Goal: Task Accomplishment & Management: Use online tool/utility

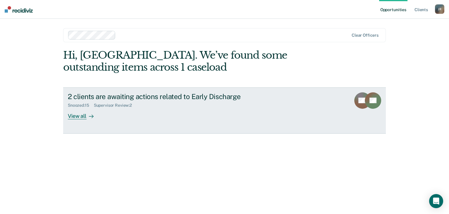
click at [82, 117] on div "View all" at bounding box center [84, 113] width 33 height 11
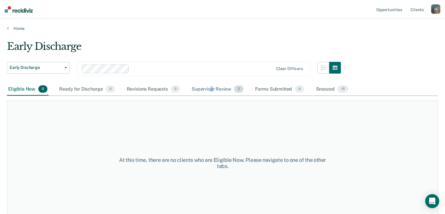
click at [212, 88] on div "Supervisor Review 2" at bounding box center [217, 89] width 54 height 13
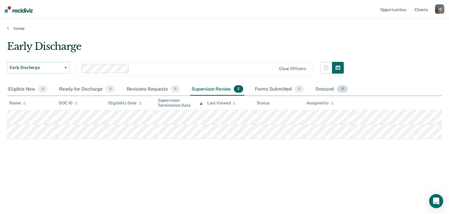
click at [328, 89] on div "Snoozed 15" at bounding box center [332, 89] width 35 height 13
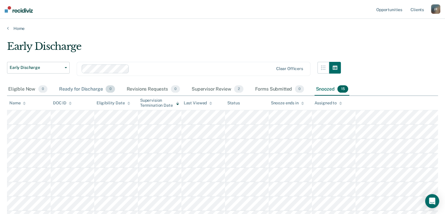
click at [76, 89] on div "Ready for Discharge 0" at bounding box center [87, 89] width 58 height 13
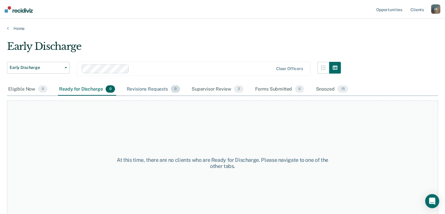
click at [160, 90] on div "Revisions Requests 0" at bounding box center [154, 89] width 56 height 13
click at [213, 88] on div "Supervisor Review 2" at bounding box center [217, 89] width 54 height 13
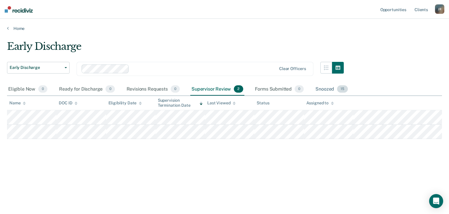
click at [323, 88] on div "Snoozed 15" at bounding box center [332, 89] width 35 height 13
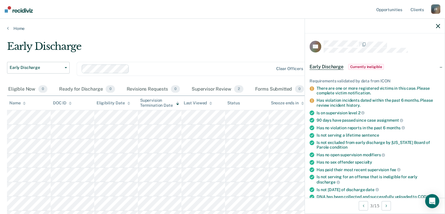
click at [437, 26] on icon "button" at bounding box center [438, 26] width 4 height 4
